Goal: Task Accomplishment & Management: Manage account settings

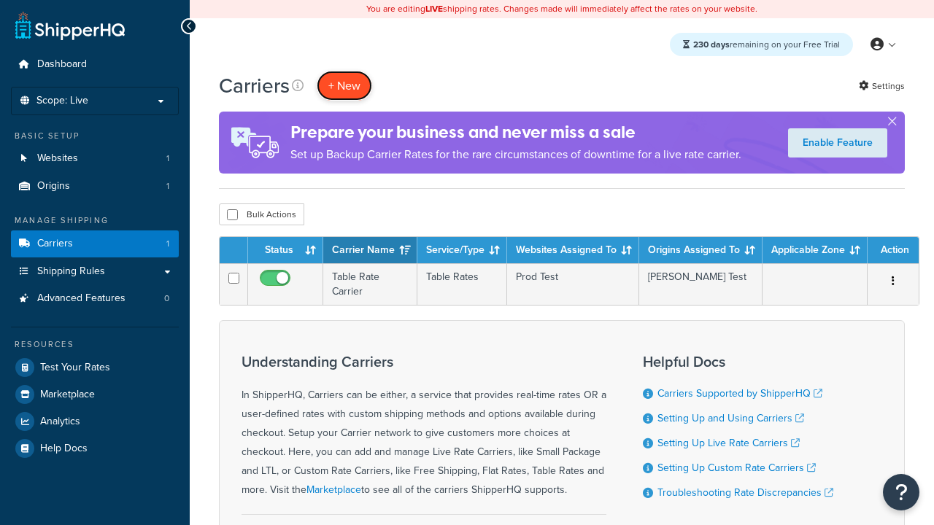
click at [344, 85] on button "+ New" at bounding box center [344, 86] width 55 height 30
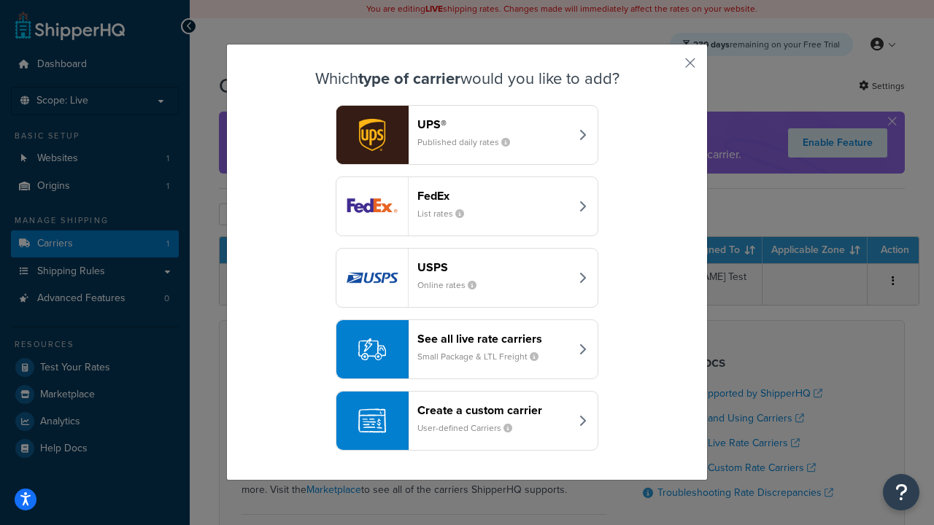
click at [493, 196] on header "FedEx" at bounding box center [493, 196] width 152 height 14
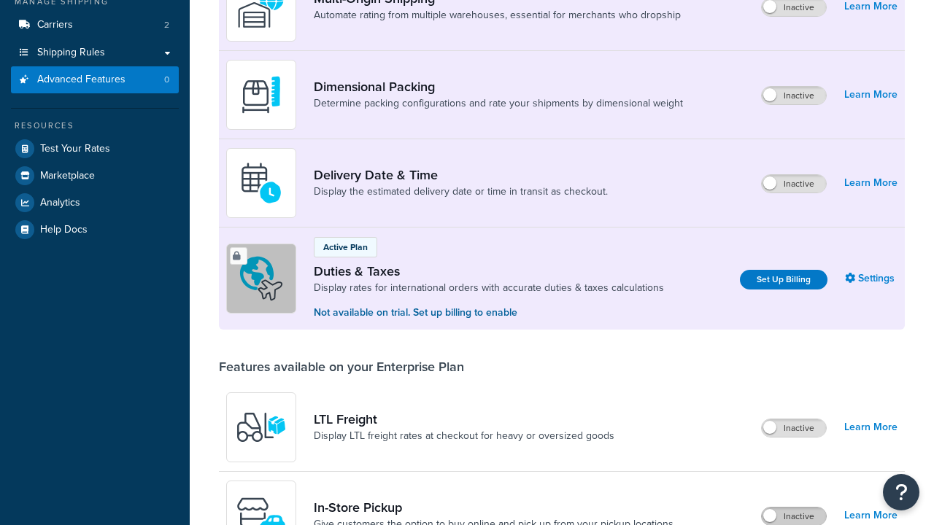
click at [794, 508] on label "Inactive" at bounding box center [794, 517] width 64 height 18
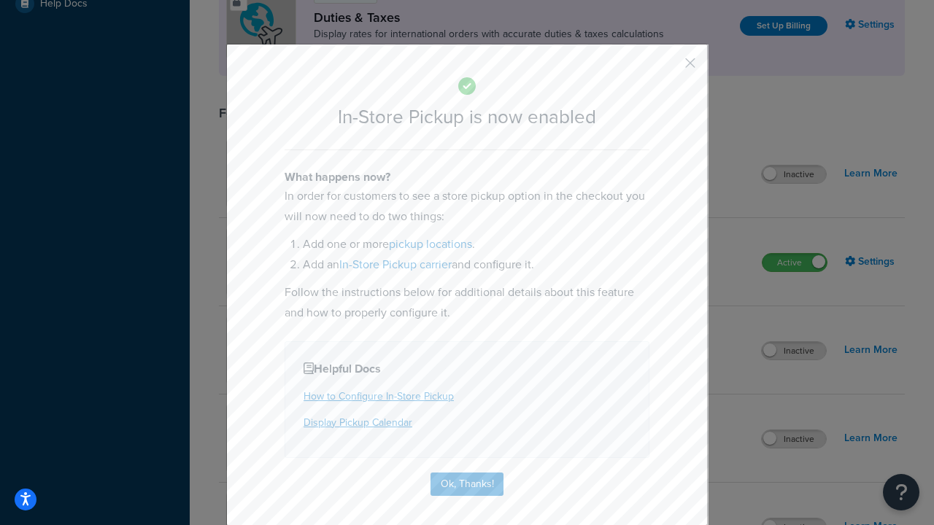
click at [668, 68] on button "button" at bounding box center [669, 68] width 4 height 4
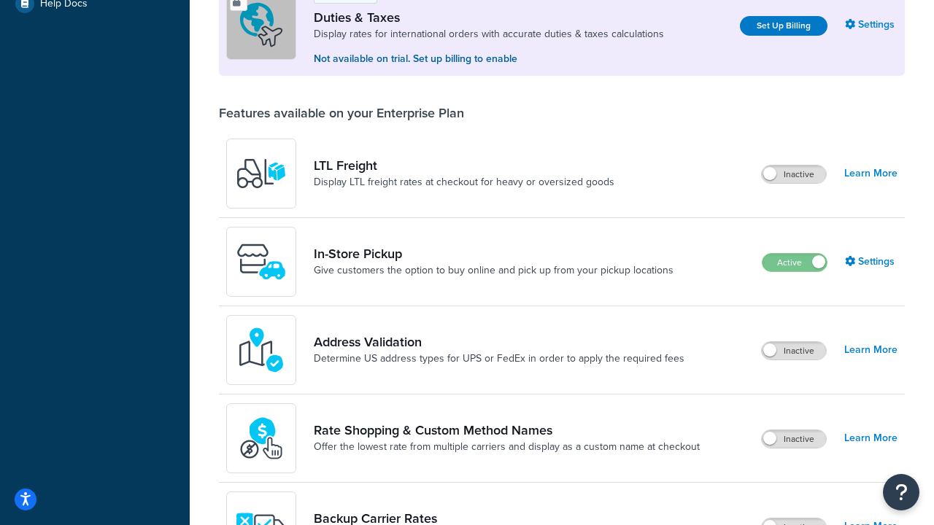
scroll to position [445, 0]
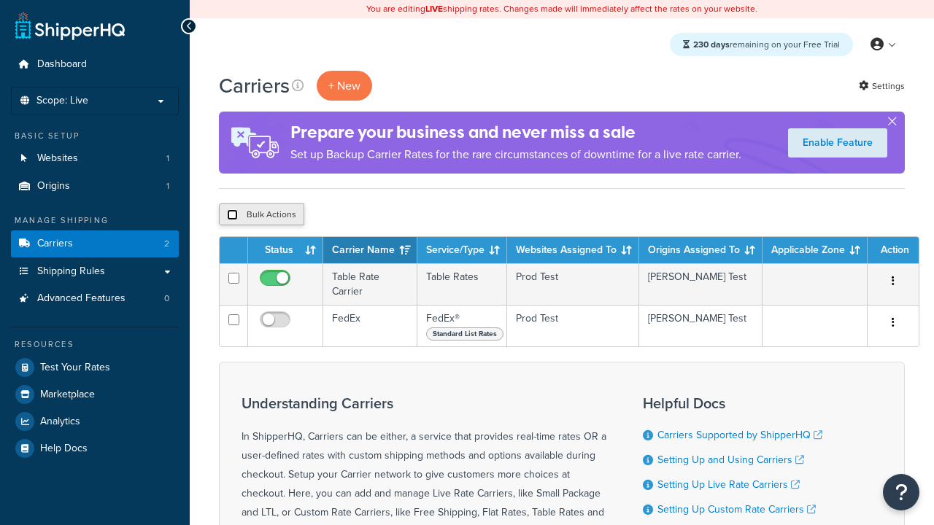
click at [232, 215] on input "checkbox" at bounding box center [232, 214] width 11 height 11
checkbox input "true"
click at [393, 215] on button "Delete" at bounding box center [389, 215] width 50 height 22
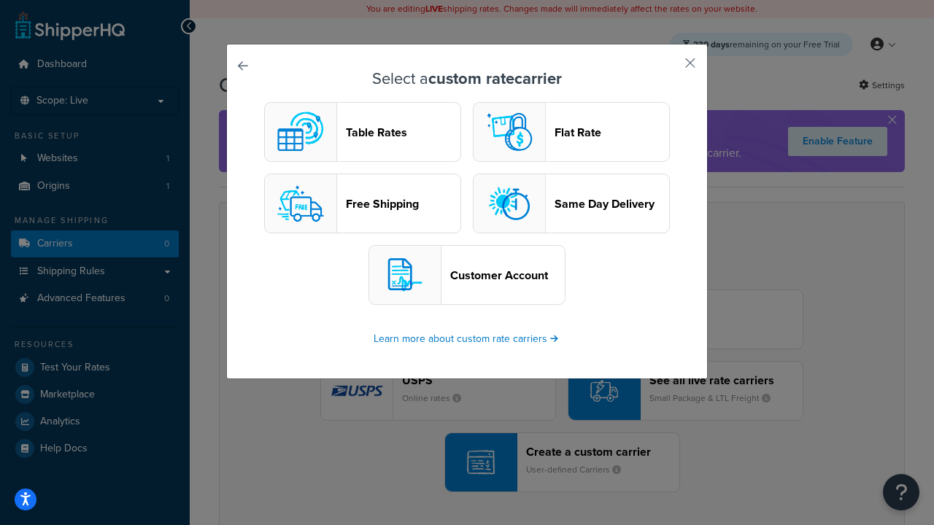
click at [363, 132] on header "Table Rates" at bounding box center [403, 132] width 115 height 14
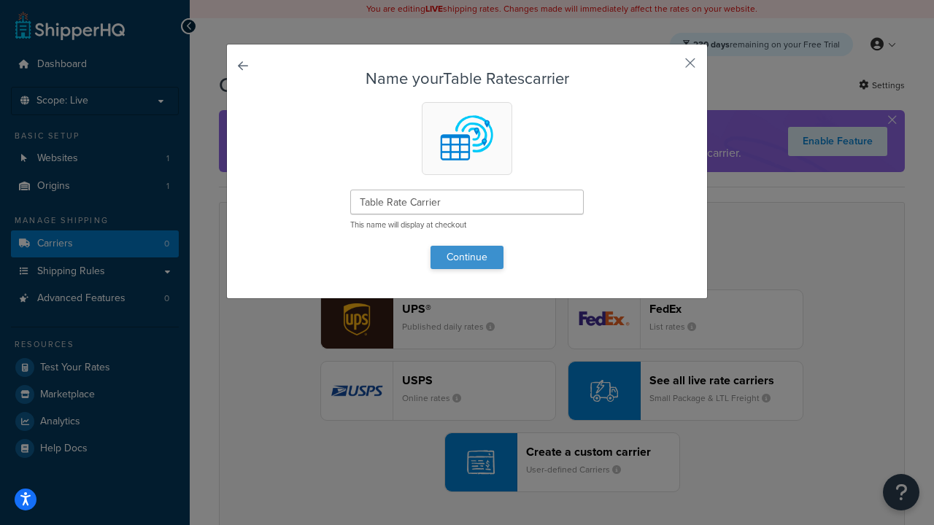
type input "Table Rate Carrier"
click at [467, 257] on button "Continue" at bounding box center [466, 257] width 73 height 23
click at [668, 68] on button "button" at bounding box center [669, 68] width 4 height 4
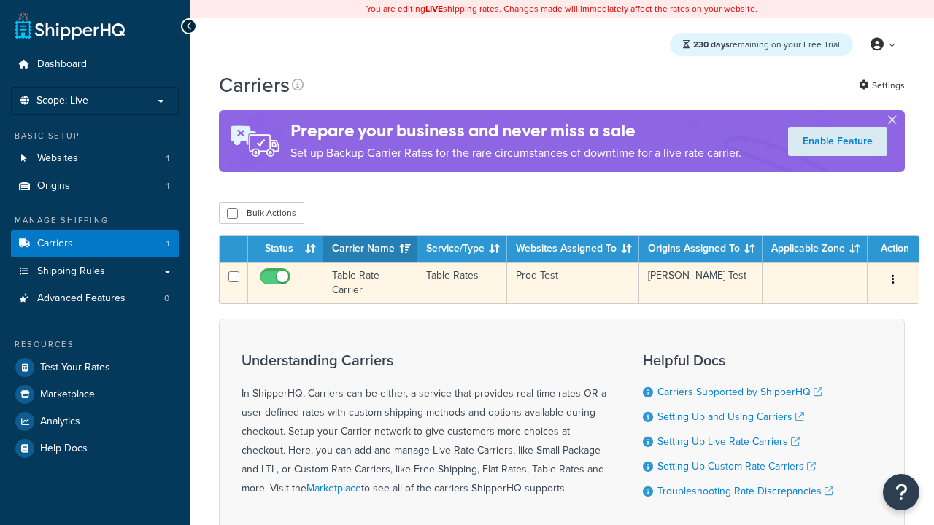
click at [893, 282] on icon "button" at bounding box center [893, 279] width 3 height 10
click at [0, 0] on link "Edit" at bounding box center [0, 0] width 0 height 0
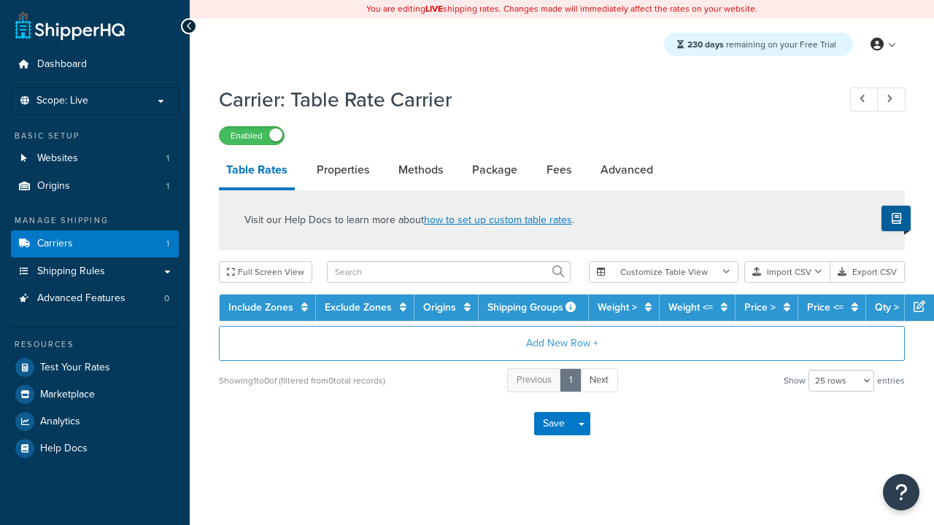
select select "25"
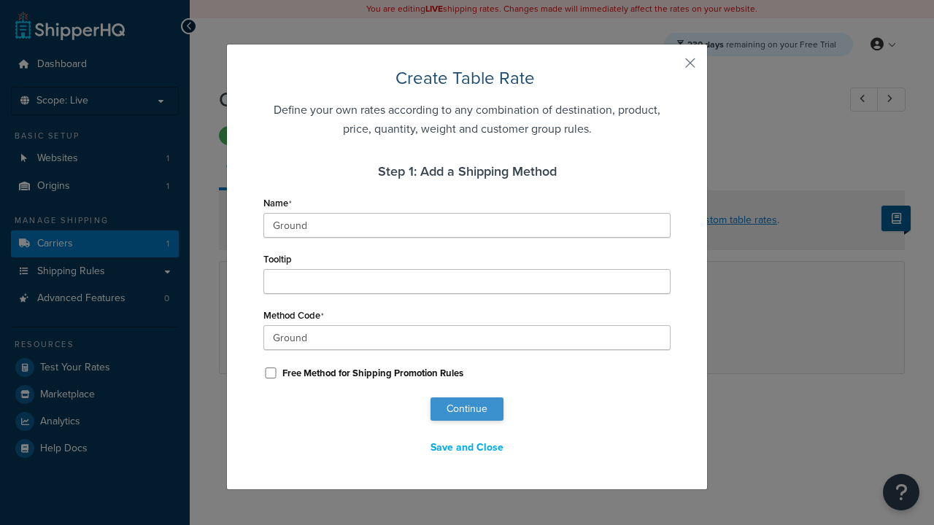
type input "Ground"
click at [467, 409] on button "Continue" at bounding box center [466, 409] width 73 height 23
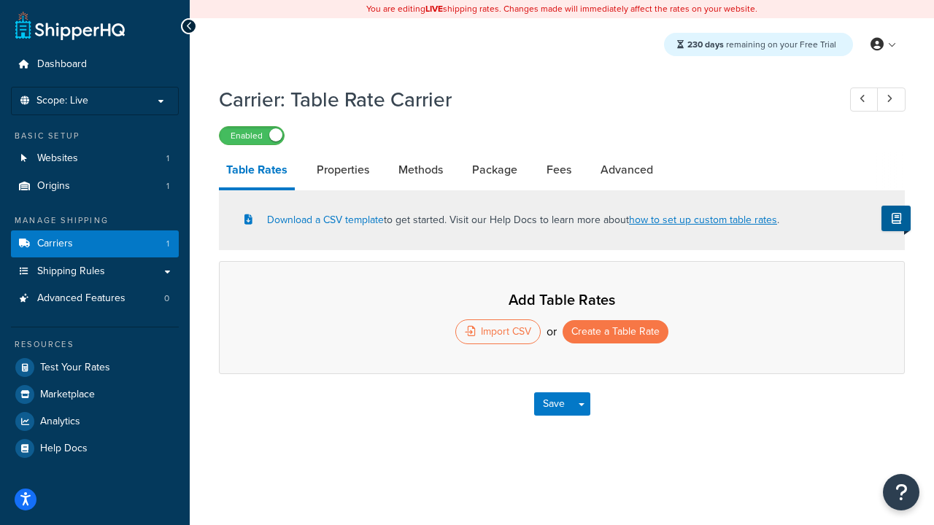
select select "25"
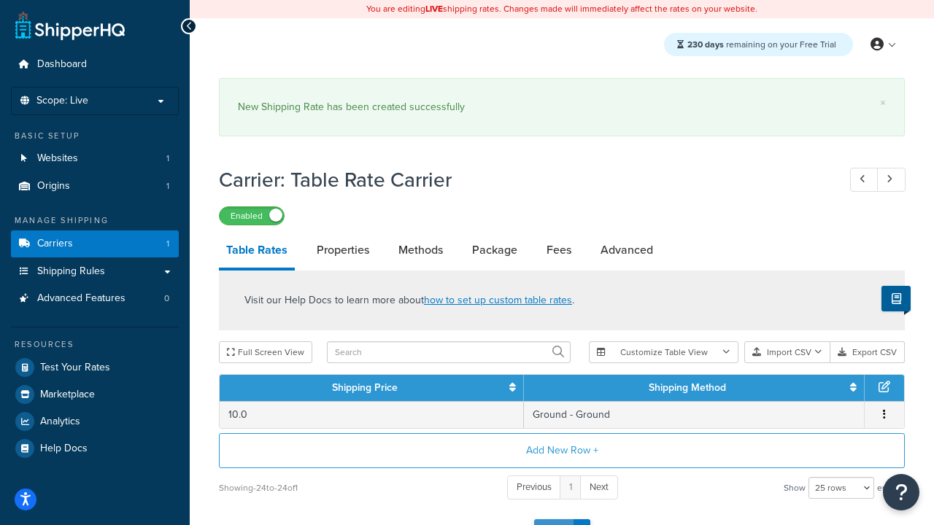
click at [553, 519] on button "Save" at bounding box center [553, 530] width 39 height 23
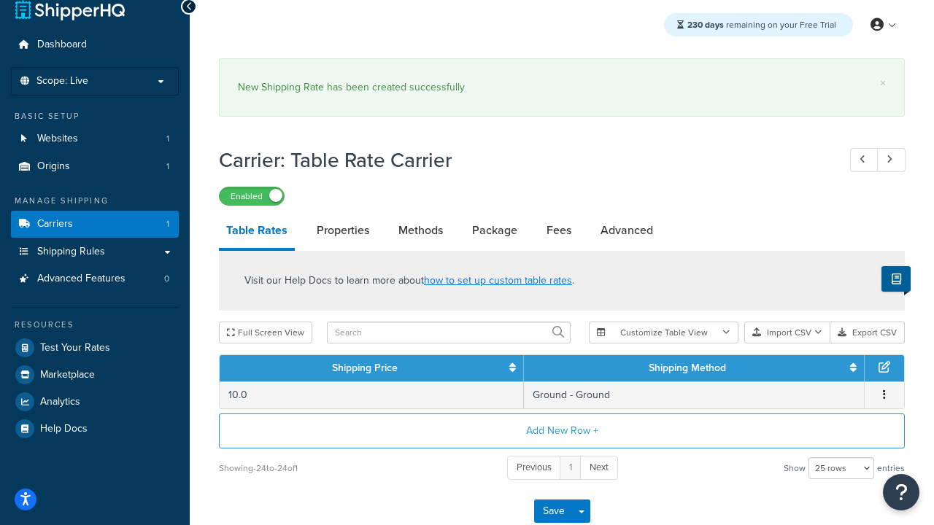
scroll to position [0, 0]
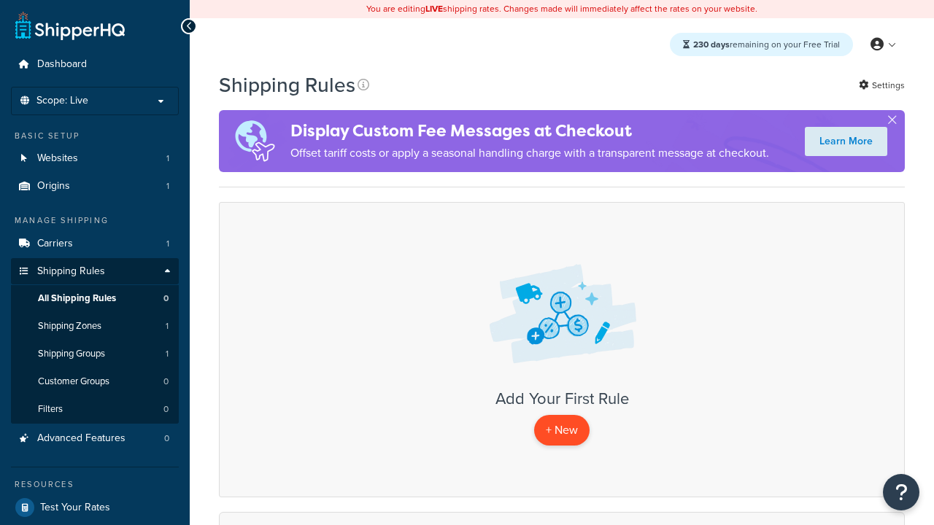
click at [562, 430] on p "+ New" at bounding box center [561, 430] width 55 height 30
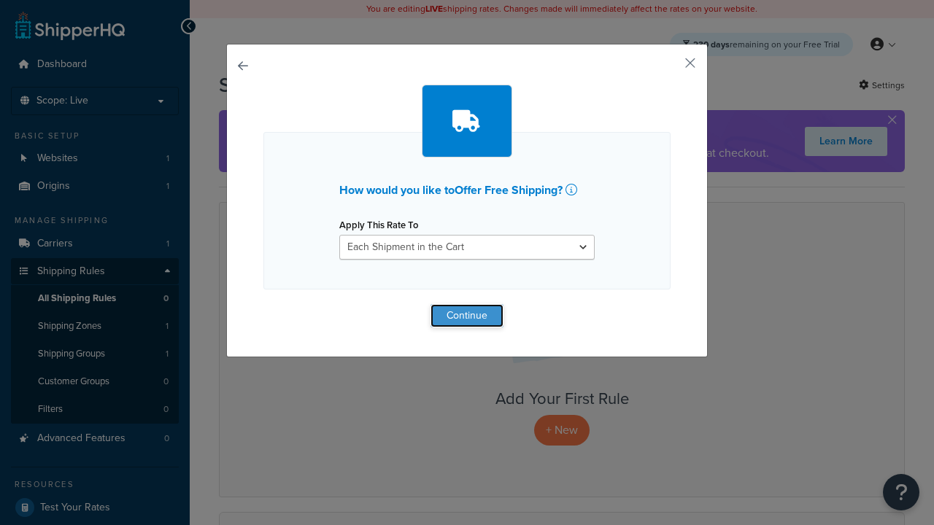
click at [467, 315] on button "Continue" at bounding box center [466, 315] width 73 height 23
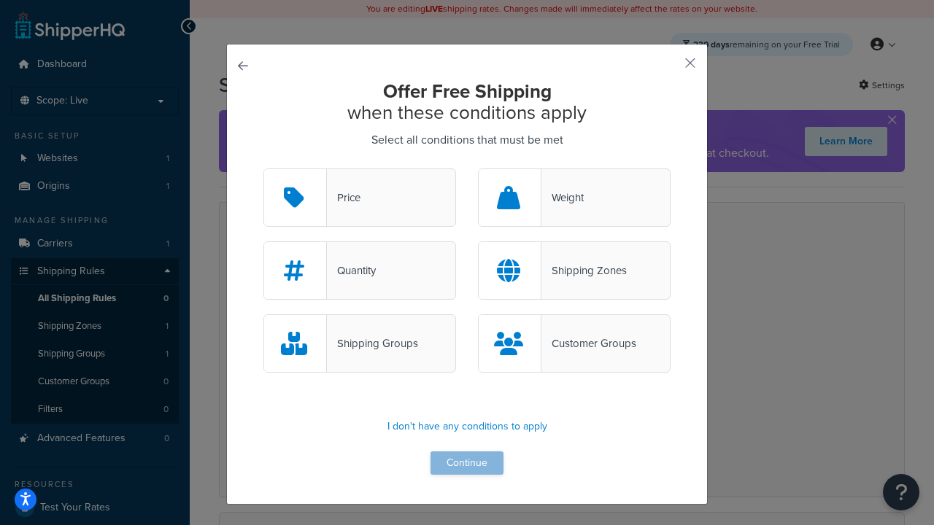
click at [360, 198] on div "Price" at bounding box center [344, 198] width 34 height 20
click at [0, 0] on input "Price" at bounding box center [0, 0] width 0 height 0
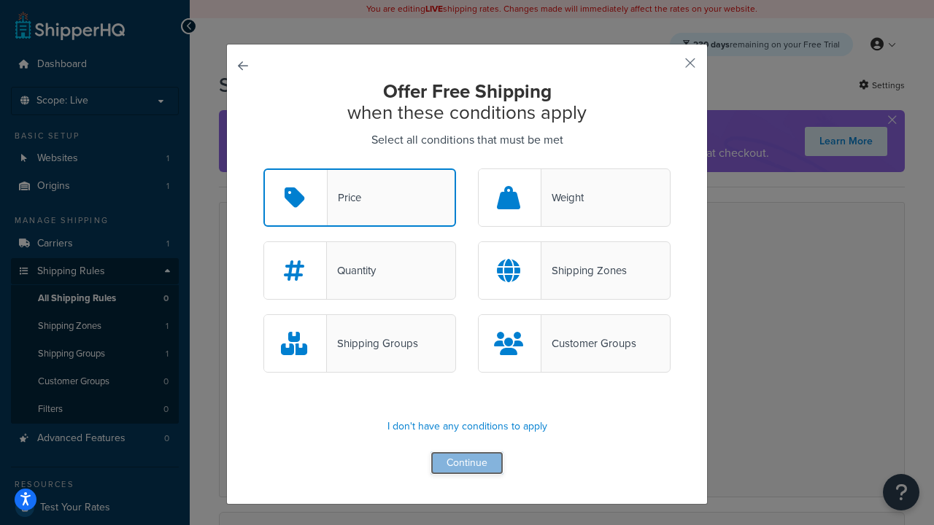
click at [467, 464] on button "Continue" at bounding box center [466, 463] width 73 height 23
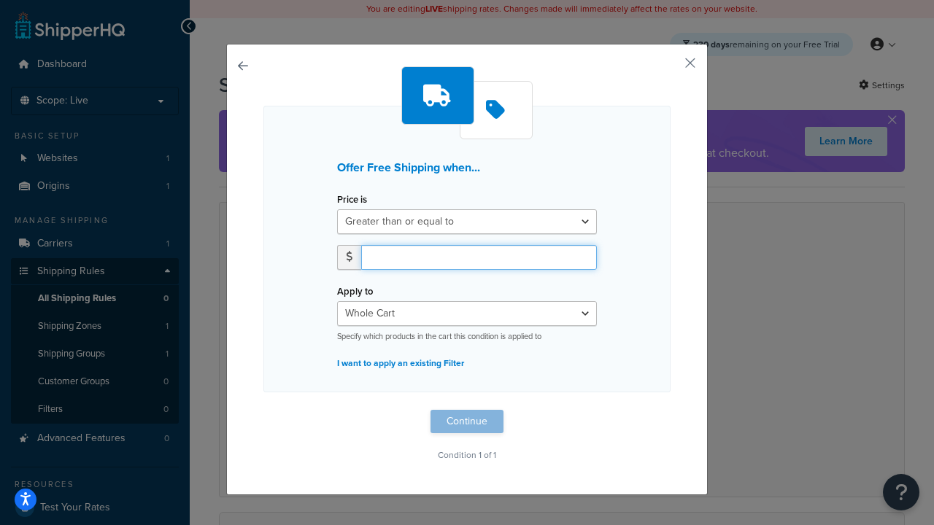
click at [479, 257] on input "number" at bounding box center [479, 257] width 236 height 25
type input "50"
click at [467, 422] on button "Continue" at bounding box center [466, 421] width 73 height 23
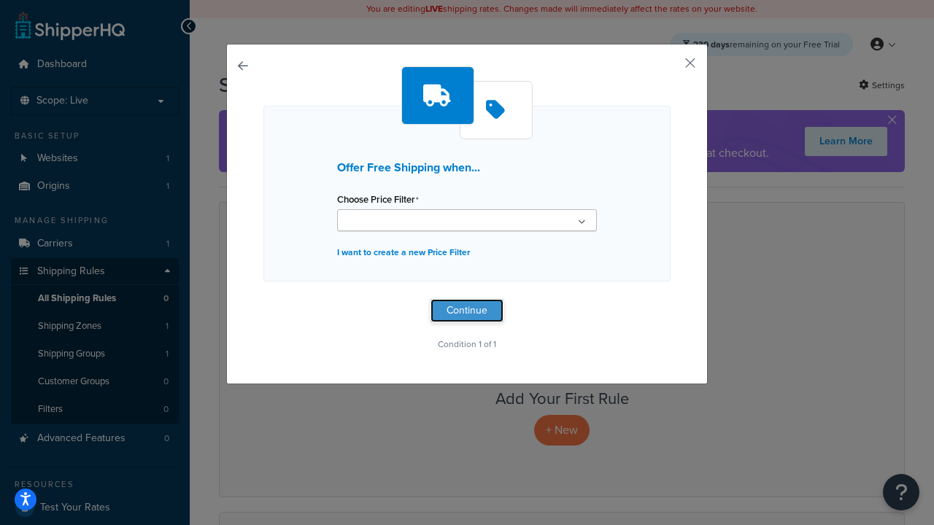
click at [467, 311] on button "Continue" at bounding box center [466, 310] width 73 height 23
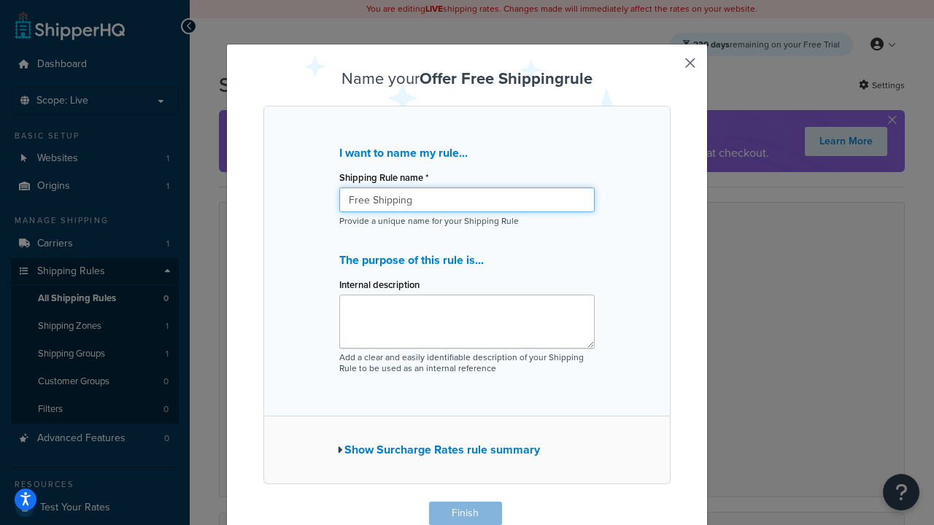
type input "Free Shipping"
click at [465, 514] on button "Finish" at bounding box center [465, 513] width 73 height 23
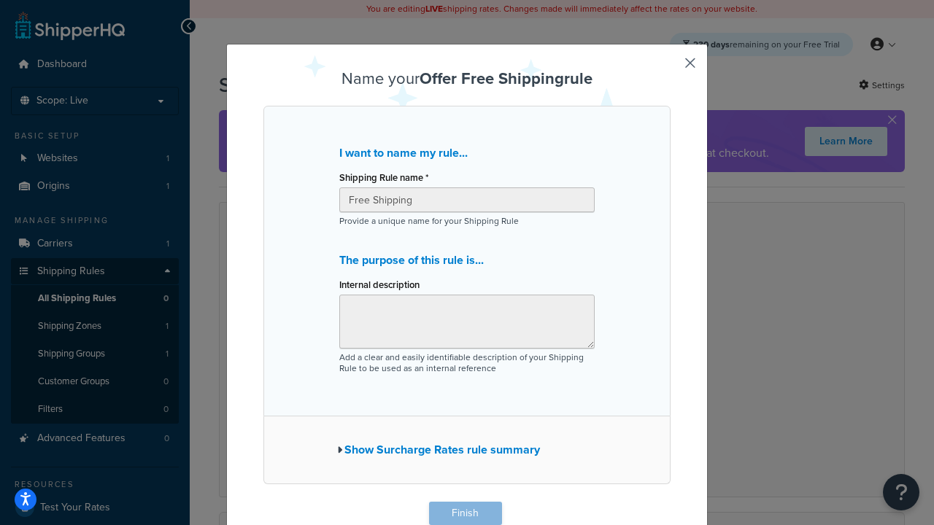
scroll to position [1, 0]
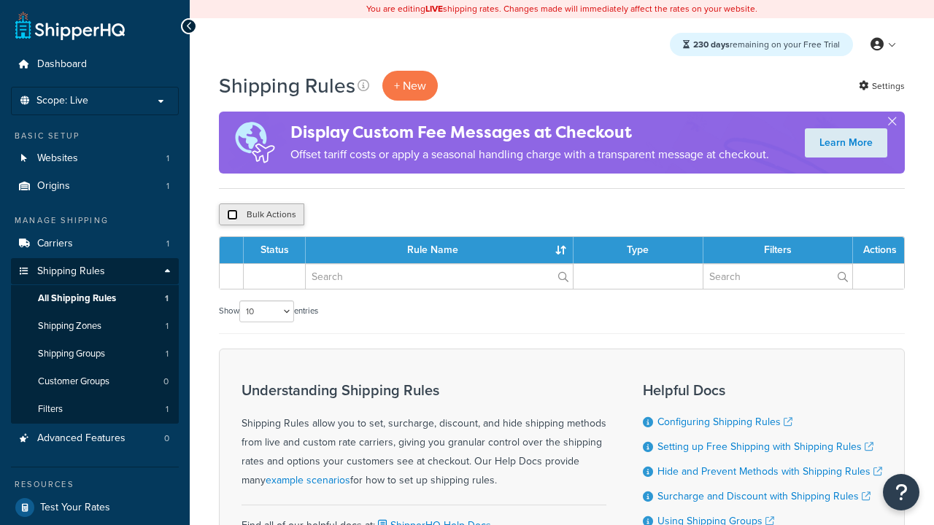
click at [232, 215] on input "checkbox" at bounding box center [232, 214] width 11 height 11
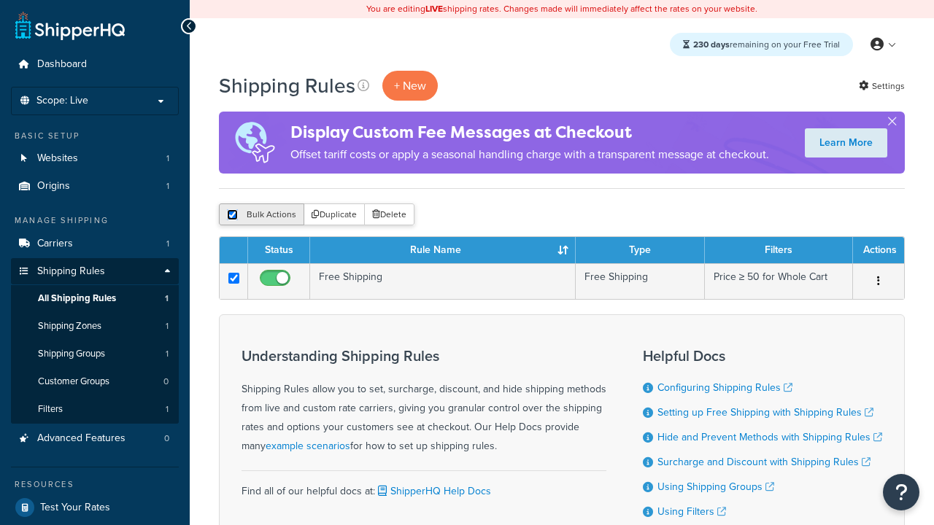
click at [232, 215] on input "checkbox" at bounding box center [232, 214] width 11 height 11
checkbox input "false"
click at [261, 215] on button "Bulk Actions" at bounding box center [261, 215] width 85 height 22
checkbox input "true"
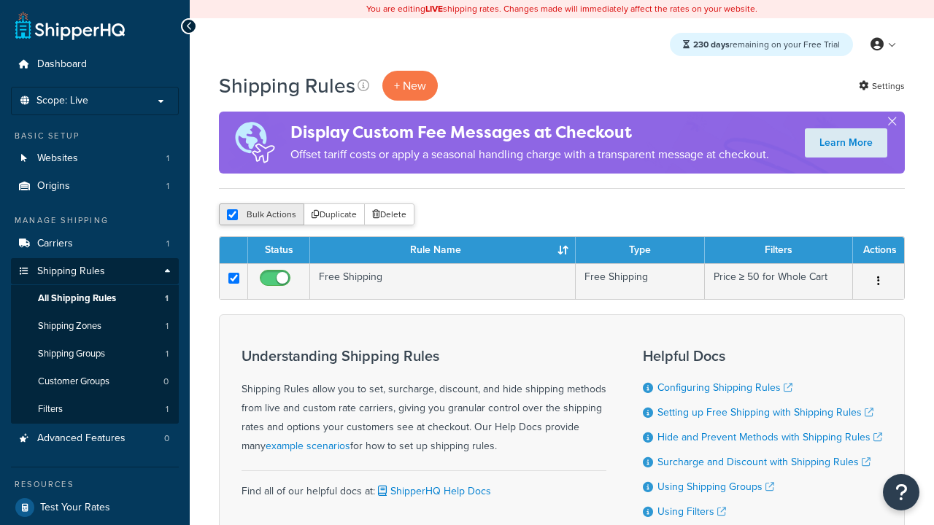
checkbox input "true"
click at [393, 215] on button "Delete" at bounding box center [389, 215] width 50 height 22
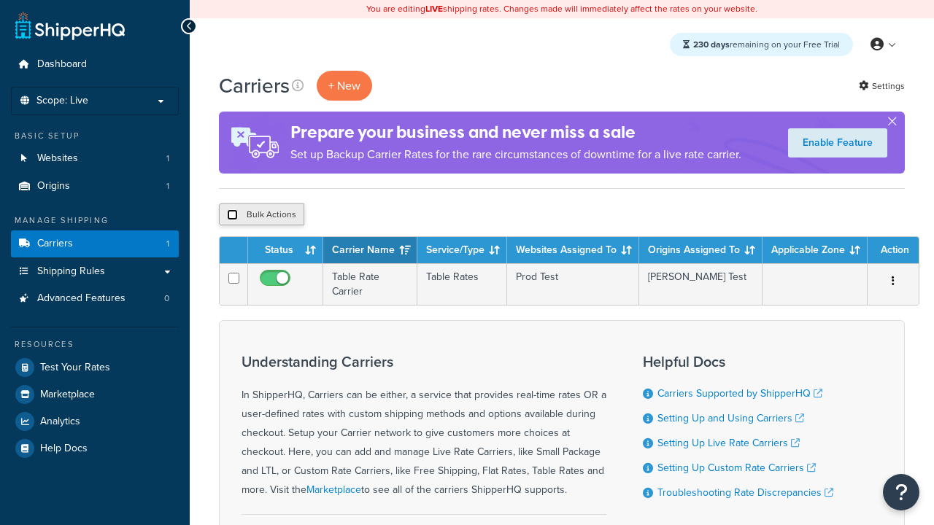
click at [232, 215] on input "checkbox" at bounding box center [232, 214] width 11 height 11
checkbox input "true"
click at [0, 0] on button "Delete" at bounding box center [0, 0] width 0 height 0
